Goal: Task Accomplishment & Management: Complete application form

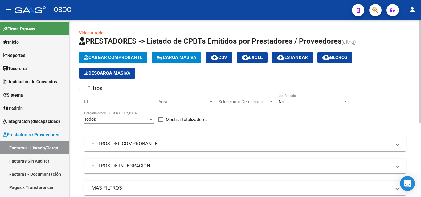
click at [88, 34] on link "Video tutorial" at bounding box center [92, 33] width 26 height 5
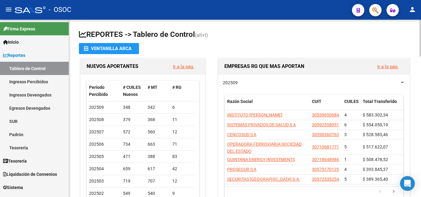
click at [421, 2] on div "menu - OSOC person Firma Express Inicio Calendario SSS Instructivos Contacto OS…" at bounding box center [210, 98] width 421 height 197
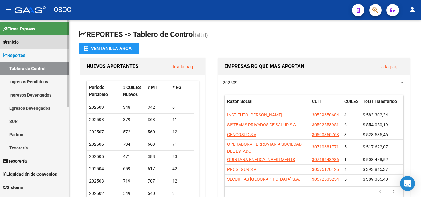
click at [35, 47] on link "Inicio" at bounding box center [34, 41] width 69 height 13
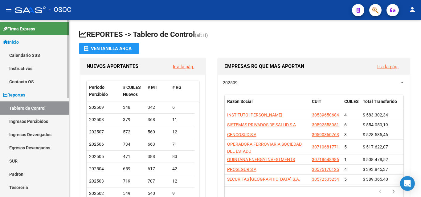
click at [26, 38] on link "Inicio" at bounding box center [34, 41] width 69 height 13
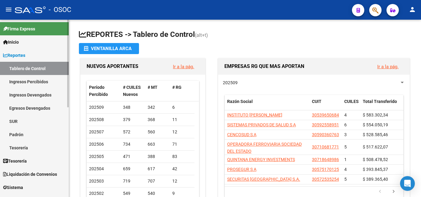
click at [32, 67] on link "Tablero de Control" at bounding box center [34, 68] width 69 height 13
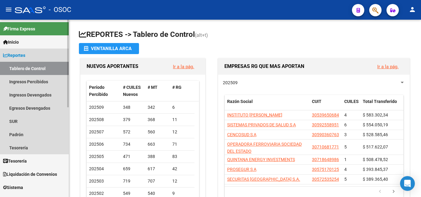
click at [31, 51] on link "Reportes" at bounding box center [34, 55] width 69 height 13
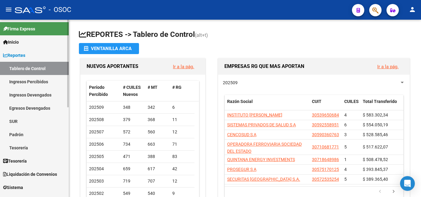
click at [12, 56] on span "Reportes" at bounding box center [14, 55] width 22 height 7
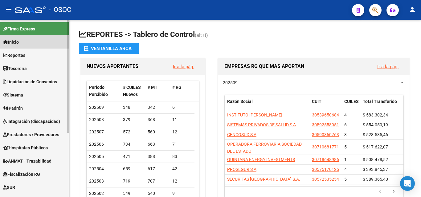
click at [20, 46] on link "Inicio" at bounding box center [34, 41] width 69 height 13
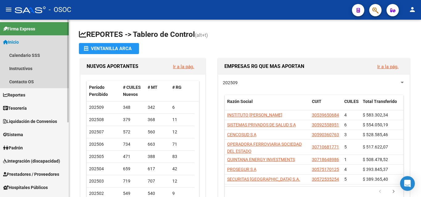
click at [19, 43] on span "Inicio" at bounding box center [11, 42] width 16 height 7
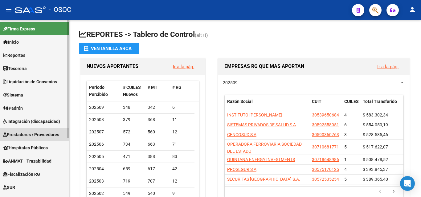
click at [34, 134] on span "Prestadores / Proveedores" at bounding box center [31, 135] width 56 height 7
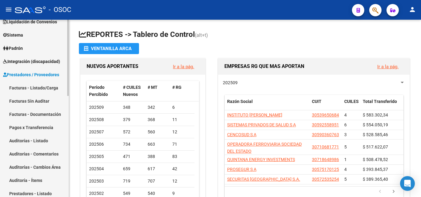
scroll to position [62, 0]
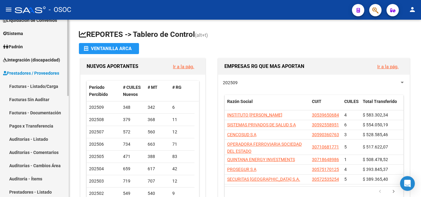
click at [37, 97] on link "Facturas Sin Auditar" at bounding box center [34, 99] width 69 height 13
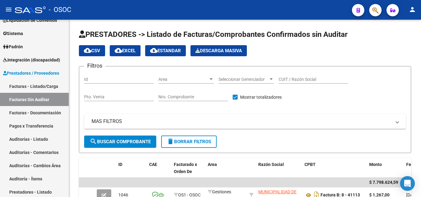
click at [121, 149] on form "Filtros Id Area Area Seleccionar Gerenciador Seleccionar Gerenciador CUIT / Raz…" at bounding box center [245, 109] width 332 height 87
click at [121, 142] on span "search Buscar Comprobante" at bounding box center [120, 142] width 61 height 6
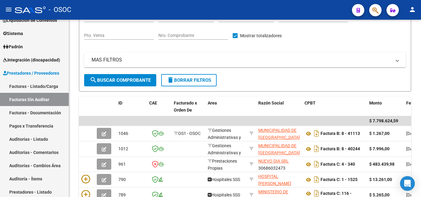
scroll to position [92, 0]
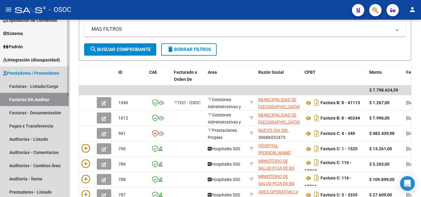
click at [42, 74] on span "Prestadores / Proveedores" at bounding box center [31, 73] width 56 height 7
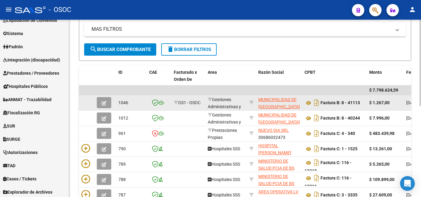
scroll to position [0, 0]
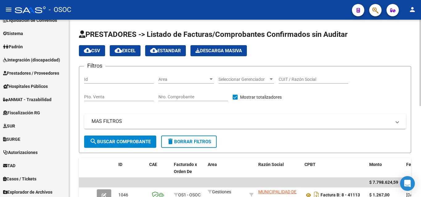
click at [90, 51] on mat-icon "cloud_download" at bounding box center [87, 50] width 7 height 7
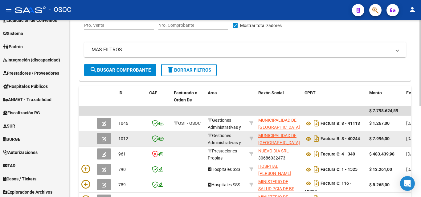
scroll to position [31, 0]
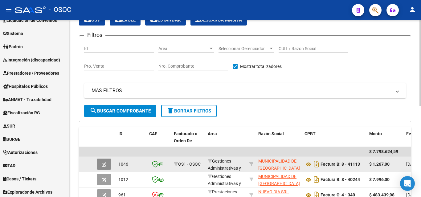
click at [103, 164] on icon "button" at bounding box center [104, 165] width 5 height 5
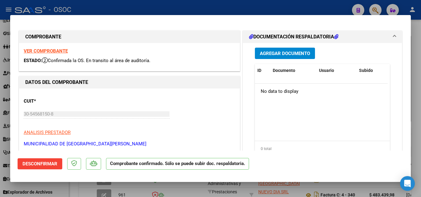
click at [416, 69] on div at bounding box center [210, 98] width 421 height 197
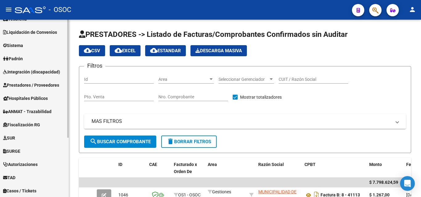
scroll to position [62, 0]
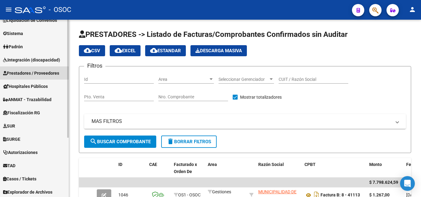
click at [43, 75] on span "Prestadores / Proveedores" at bounding box center [31, 73] width 56 height 7
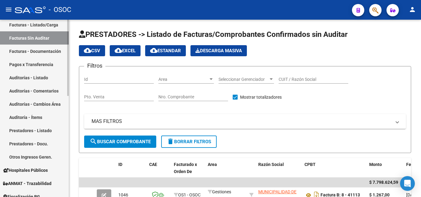
scroll to position [92, 0]
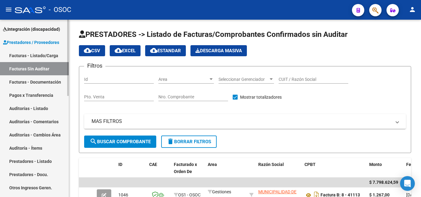
click at [37, 108] on link "Auditorías - Listado" at bounding box center [34, 108] width 69 height 13
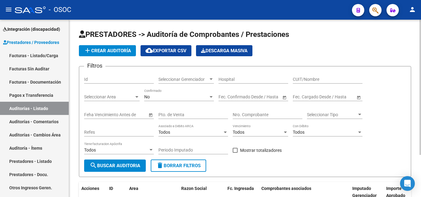
click at [94, 49] on span "add Crear Auditoría" at bounding box center [107, 51] width 47 height 6
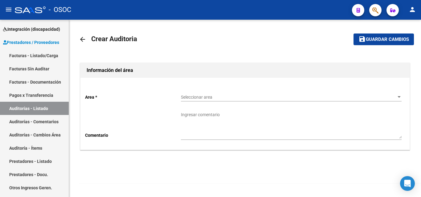
click at [216, 93] on div "Seleccionar area Seleccionar area" at bounding box center [291, 95] width 221 height 12
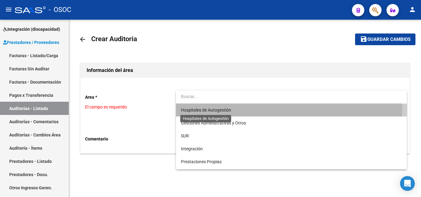
click at [212, 110] on span "Hospitales de Autogestión" at bounding box center [206, 110] width 50 height 5
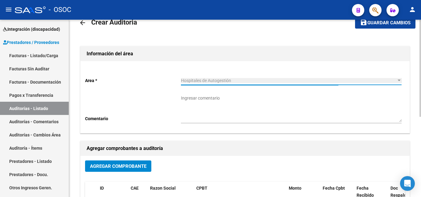
scroll to position [31, 0]
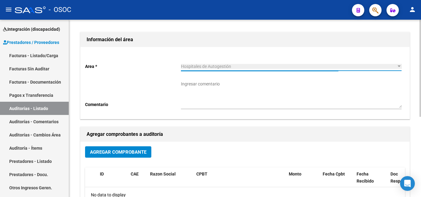
click at [199, 101] on textarea "Ingresar comentario" at bounding box center [291, 94] width 221 height 27
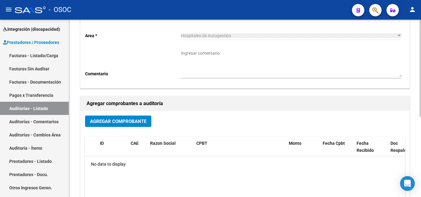
click at [196, 99] on div "Agregar comprobantes a auditoría" at bounding box center [244, 103] width 329 height 15
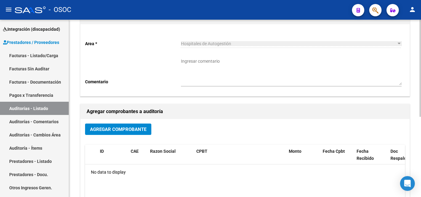
scroll to position [0, 0]
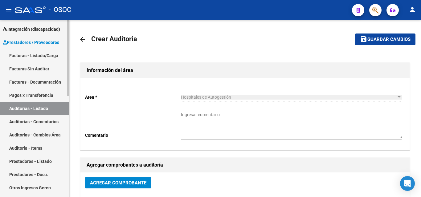
click at [29, 31] on span "Integración (discapacidad)" at bounding box center [31, 29] width 57 height 7
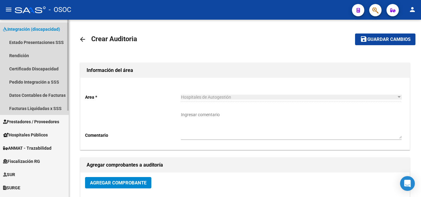
click at [31, 28] on span "Integración (discapacidad)" at bounding box center [31, 29] width 57 height 7
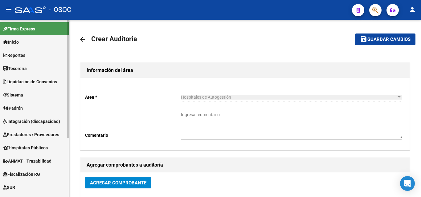
click at [19, 41] on span "Inicio" at bounding box center [11, 42] width 16 height 7
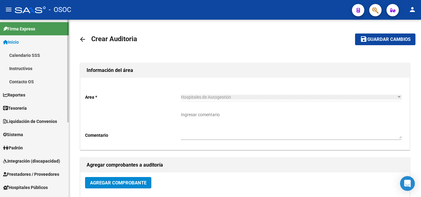
click at [19, 42] on span "Inicio" at bounding box center [11, 42] width 16 height 7
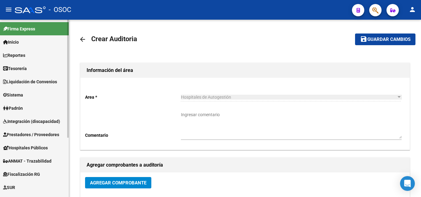
click at [45, 134] on span "Prestadores / Proveedores" at bounding box center [31, 135] width 56 height 7
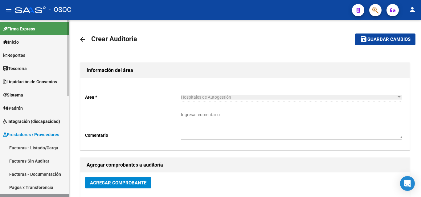
click at [36, 136] on span "Prestadores / Proveedores" at bounding box center [31, 135] width 56 height 7
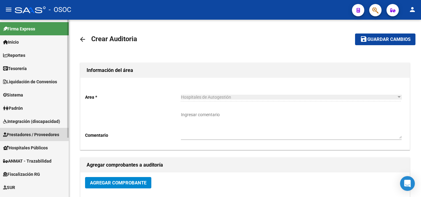
click at [39, 132] on span "Prestadores / Proveedores" at bounding box center [31, 135] width 56 height 7
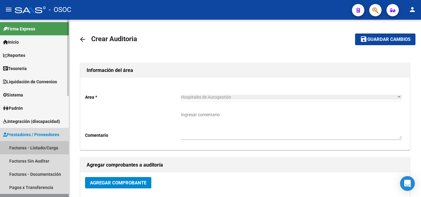
click at [46, 149] on link "Facturas - Listado/Carga" at bounding box center [34, 147] width 69 height 13
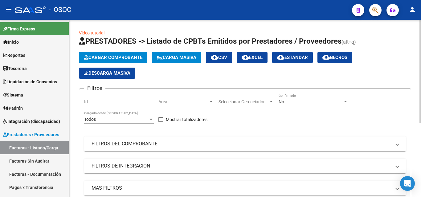
click at [214, 73] on div "Cargar Comprobante Carga Masiva cloud_download CSV cloud_download EXCEL cloud_d…" at bounding box center [245, 65] width 332 height 27
